Goal: Task Accomplishment & Management: Manage account settings

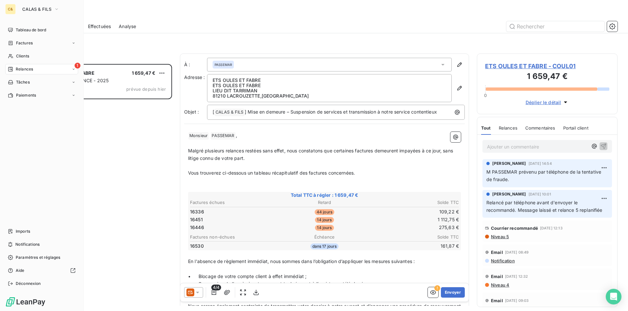
scroll to position [243, 136]
drag, startPoint x: 22, startPoint y: 11, endPoint x: 26, endPoint y: 12, distance: 4.4
click at [22, 11] on span "CALAS & FILS" at bounding box center [36, 9] width 29 height 5
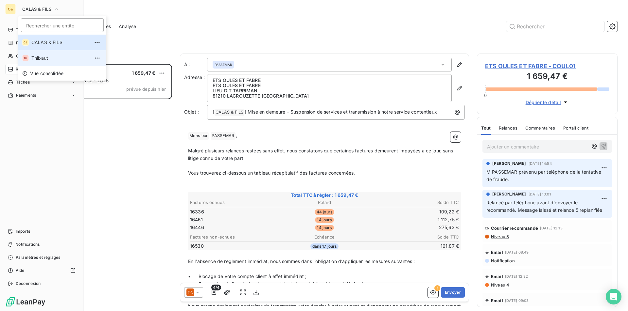
click at [41, 55] on span "Thibaut" at bounding box center [60, 58] width 58 height 7
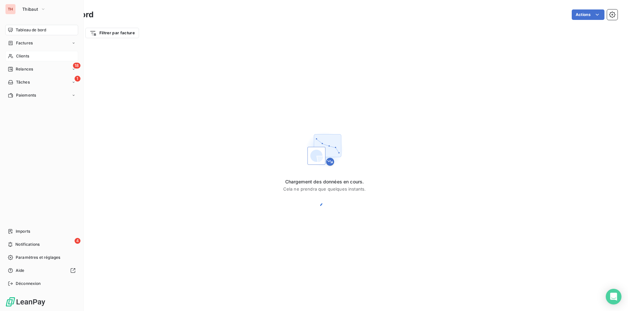
click at [28, 56] on span "Clients" at bounding box center [22, 56] width 13 height 6
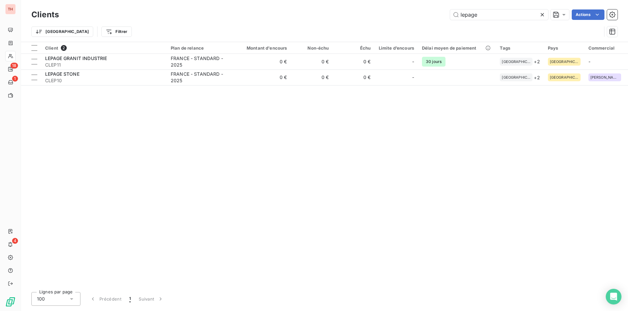
drag, startPoint x: 481, startPoint y: 15, endPoint x: 443, endPoint y: 18, distance: 37.7
click at [443, 18] on div "lepage Actions" at bounding box center [342, 14] width 550 height 10
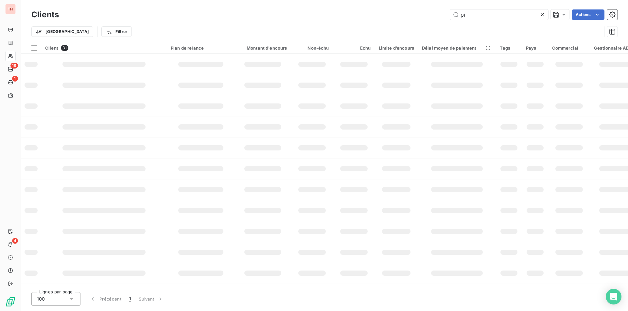
type input "p"
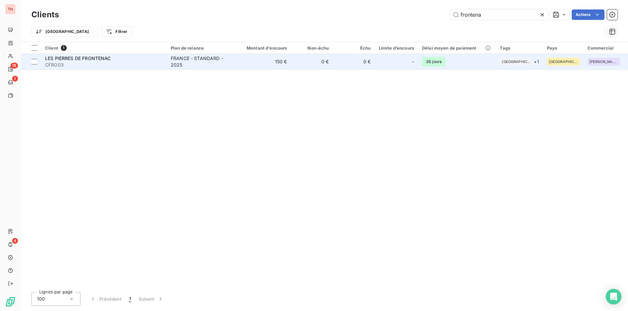
type input "frontena"
click at [150, 61] on div "LES PIERRES DE FRONTENAC" at bounding box center [104, 58] width 118 height 7
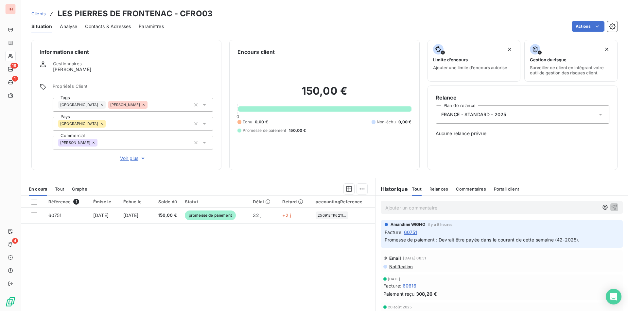
drag, startPoint x: 407, startPoint y: 209, endPoint x: 411, endPoint y: 208, distance: 3.7
click at [407, 209] on p "Ajouter un commentaire ﻿" at bounding box center [491, 208] width 213 height 8
click at [437, 204] on p "Ajouter un commentaire ﻿" at bounding box center [491, 208] width 213 height 8
click at [512, 209] on span "Client prévenu par téléphone de la tentative de fraude. [GEOGRAPHIC_DATA]" at bounding box center [469, 208] width 169 height 6
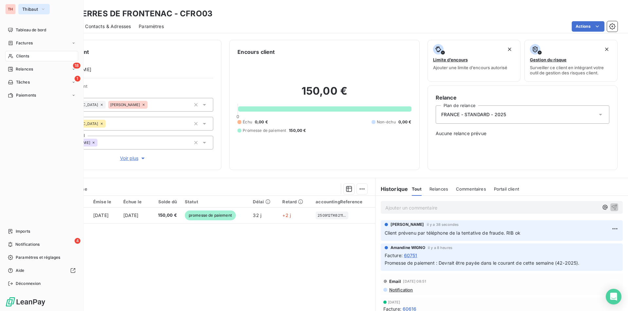
click at [25, 12] on button "Thibaut" at bounding box center [33, 9] width 31 height 10
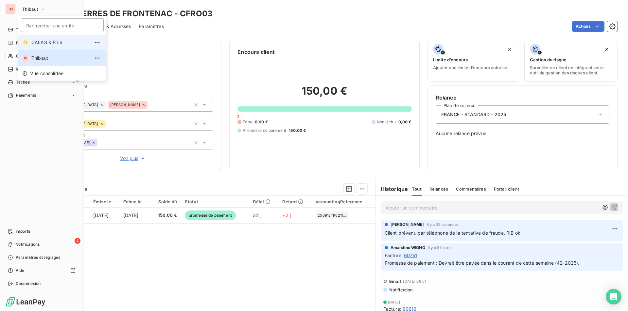
click at [34, 41] on span "CALAS & FILS" at bounding box center [60, 42] width 58 height 7
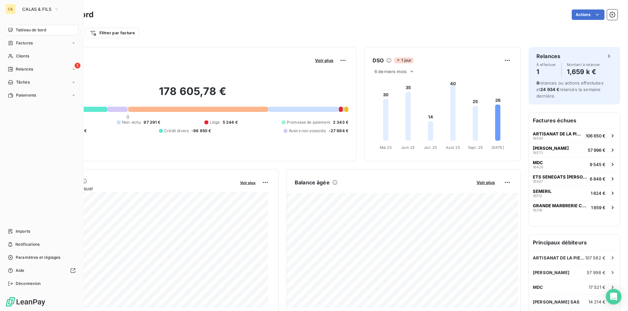
click at [137, 65] on div "Encours client Voir plus" at bounding box center [192, 60] width 311 height 10
click at [120, 65] on div "Encours client Voir plus" at bounding box center [192, 60] width 311 height 10
click at [163, 74] on div "178 605,78 € 0 Échu 193 091 € Non-échu 97 291 € Litige 5 244 € Promesse de paie…" at bounding box center [192, 110] width 311 height 88
drag, startPoint x: 28, startPoint y: 68, endPoint x: 40, endPoint y: 71, distance: 12.2
click at [28, 68] on span "Relances" at bounding box center [24, 69] width 17 height 6
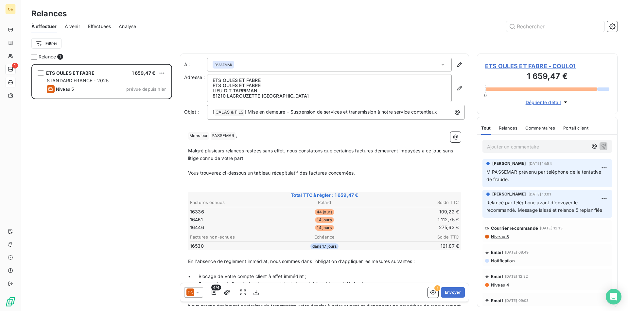
scroll to position [243, 136]
